Goal: Transaction & Acquisition: Download file/media

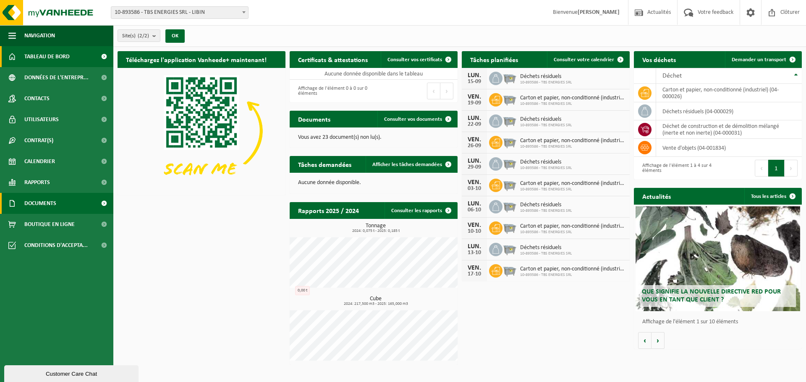
click at [50, 209] on span "Documents" at bounding box center [40, 203] width 32 height 21
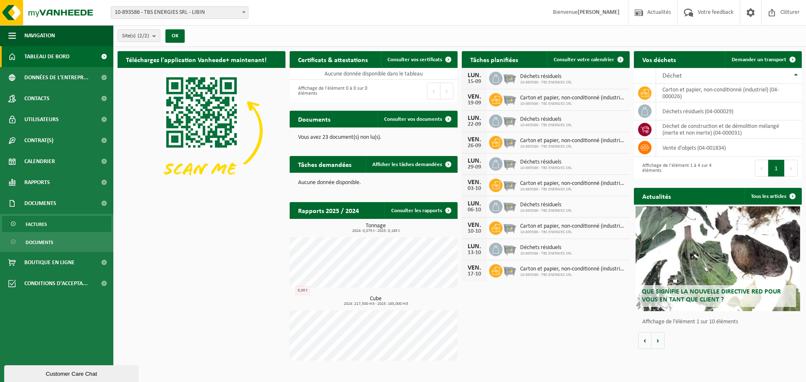
click at [39, 225] on span "Factures" at bounding box center [36, 225] width 21 height 16
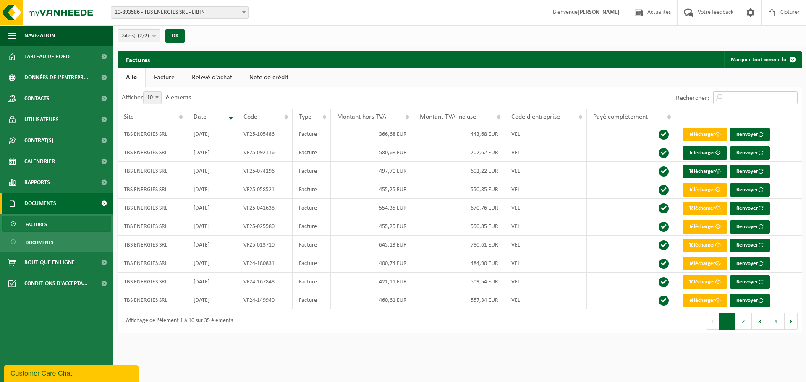
click at [729, 97] on input "Rechercher:" at bounding box center [755, 97] width 84 height 13
click at [742, 325] on button "2" at bounding box center [743, 321] width 16 height 17
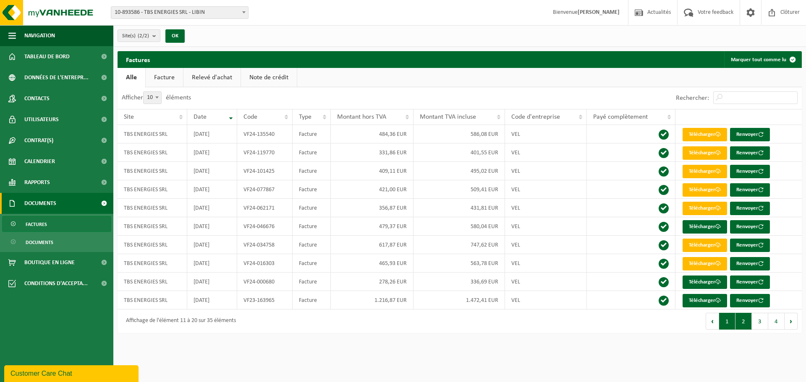
click at [727, 324] on button "1" at bounding box center [727, 321] width 16 height 17
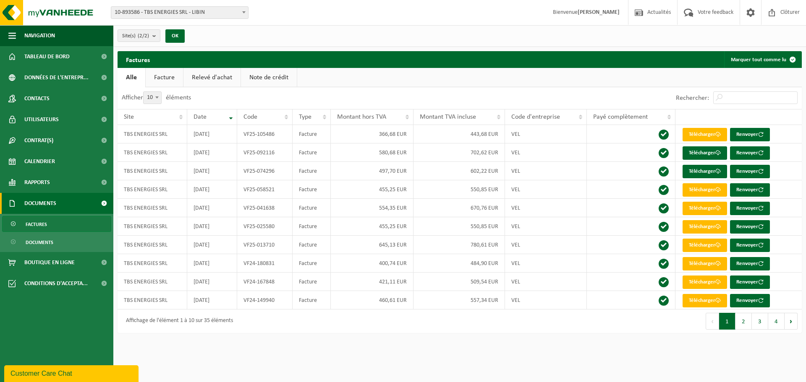
click at [165, 80] on link "Facture" at bounding box center [164, 77] width 37 height 19
click at [268, 76] on link "Note de crédit" at bounding box center [269, 77] width 56 height 19
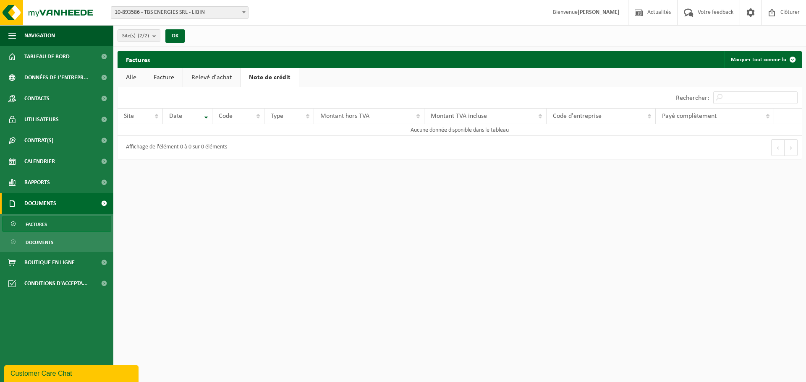
click at [169, 79] on link "Facture" at bounding box center [163, 77] width 37 height 19
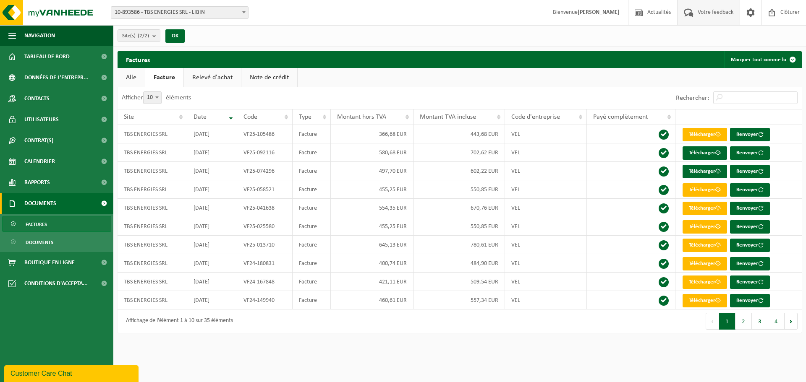
click at [709, 17] on span "Votre feedback" at bounding box center [715, 12] width 40 height 25
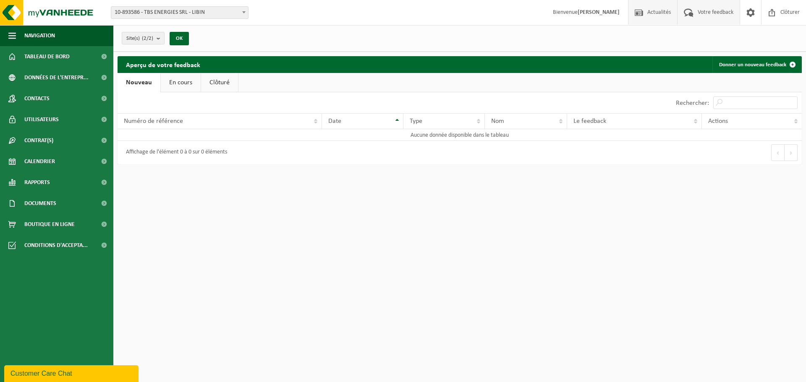
click at [651, 13] on span "Actualités" at bounding box center [659, 12] width 28 height 25
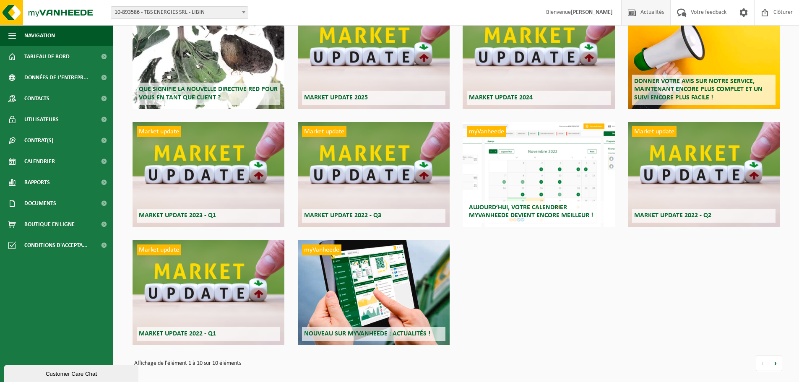
scroll to position [86, 0]
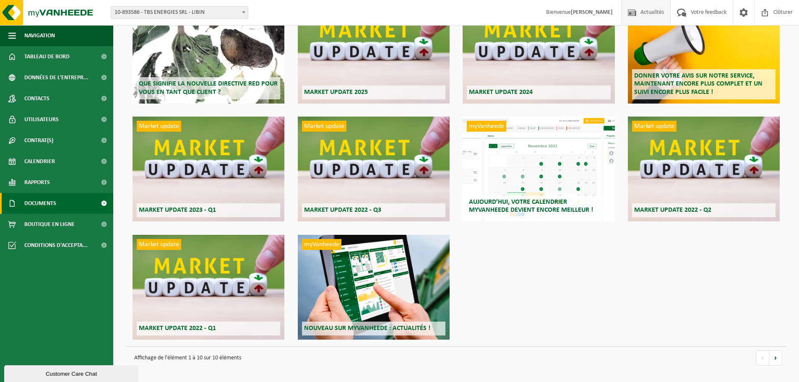
click at [53, 204] on span "Documents" at bounding box center [40, 203] width 32 height 21
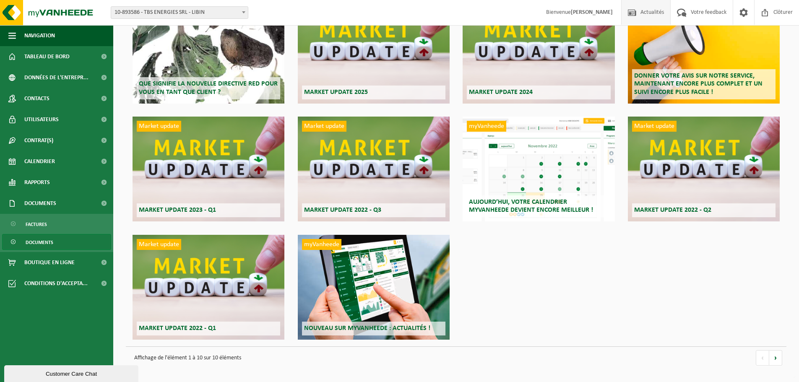
click at [38, 244] on span "Documents" at bounding box center [40, 243] width 28 height 16
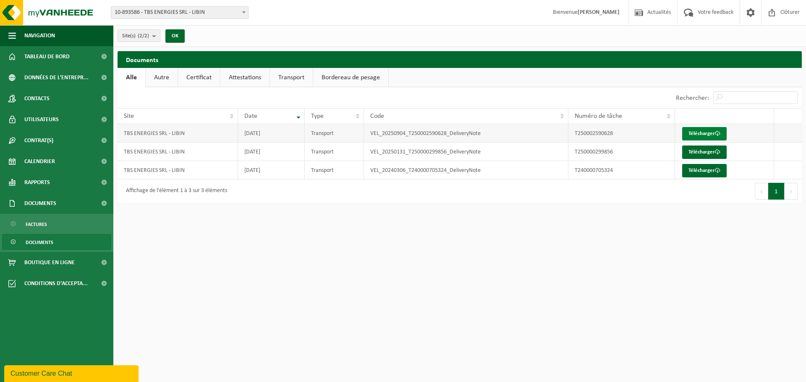
click at [704, 133] on link "Télécharger" at bounding box center [704, 133] width 44 height 13
click at [39, 225] on span "Factures" at bounding box center [36, 225] width 21 height 16
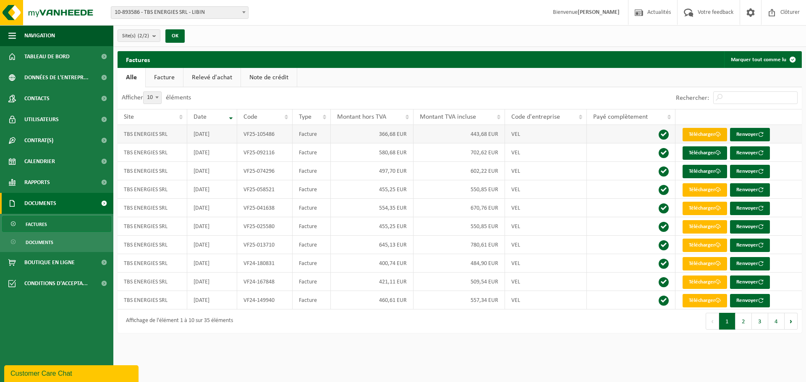
click at [705, 133] on link "Télécharger" at bounding box center [704, 134] width 44 height 13
click at [772, 15] on span at bounding box center [771, 12] width 13 height 25
